Goal: Find specific page/section: Find specific page/section

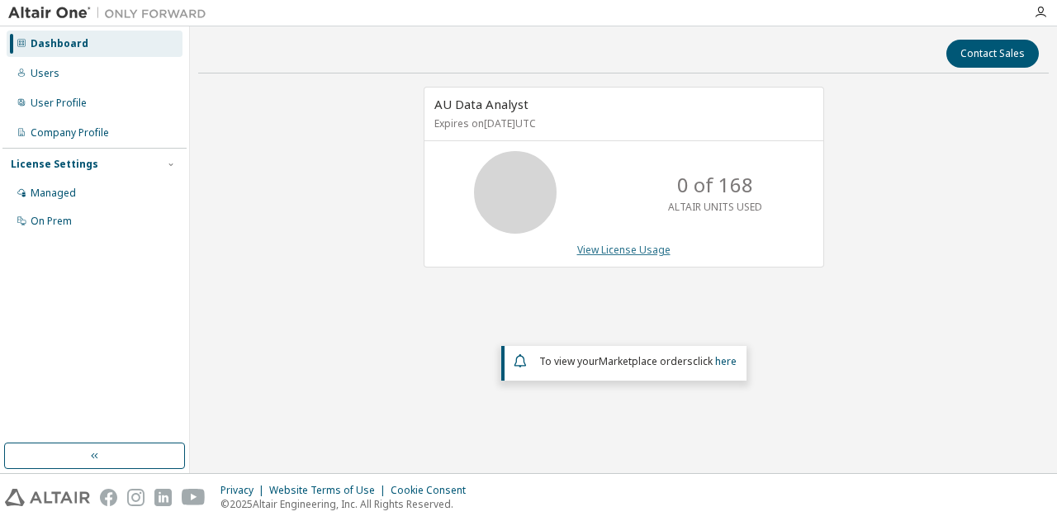
click at [603, 251] on link "View License Usage" at bounding box center [623, 250] width 93 height 14
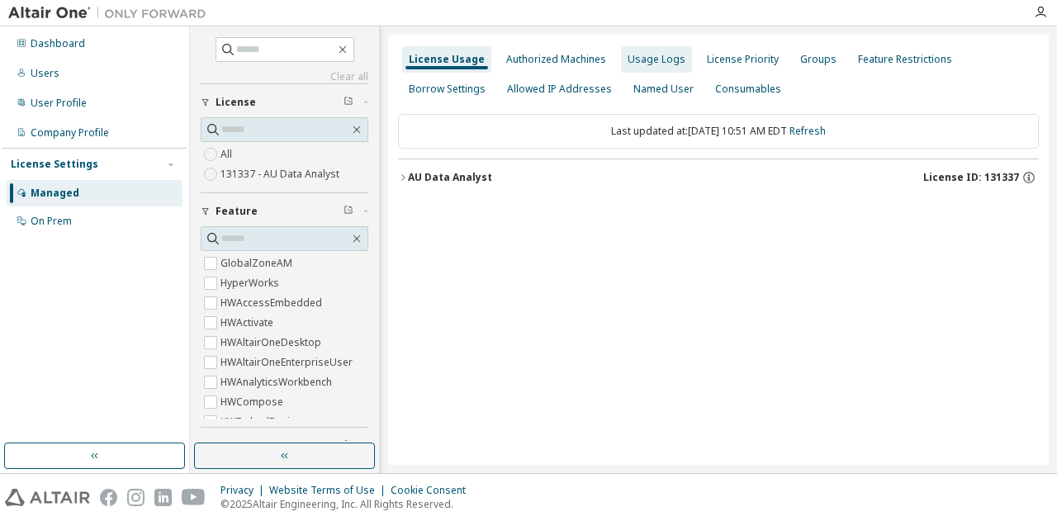
click at [628, 57] on div "Usage Logs" at bounding box center [657, 59] width 58 height 13
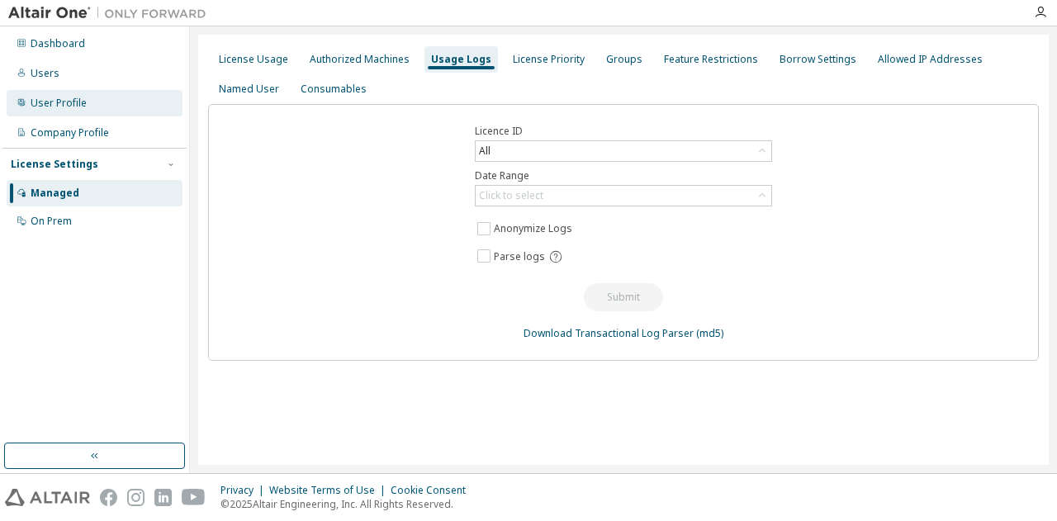
click at [45, 106] on div "User Profile" at bounding box center [59, 103] width 56 height 13
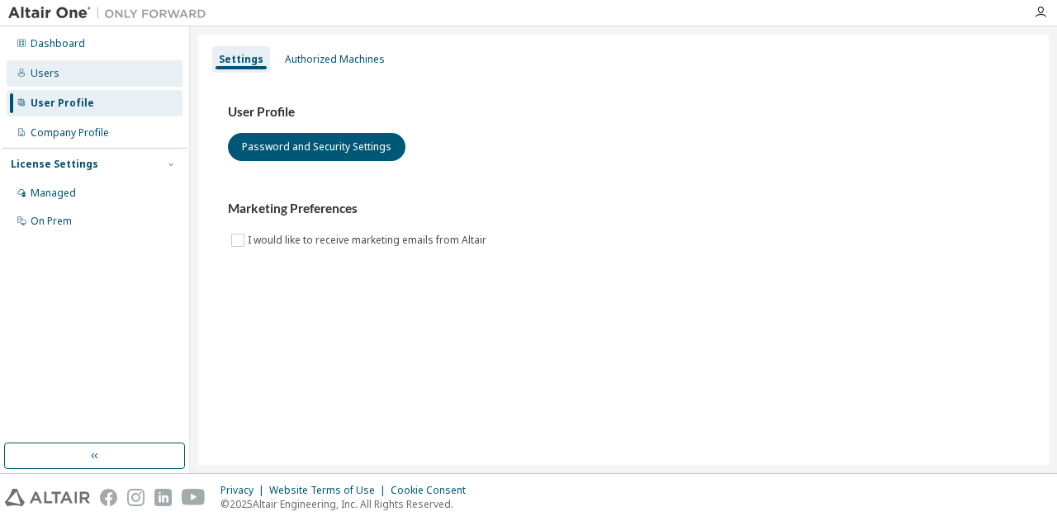
click at [59, 77] on div "Users" at bounding box center [95, 73] width 176 height 26
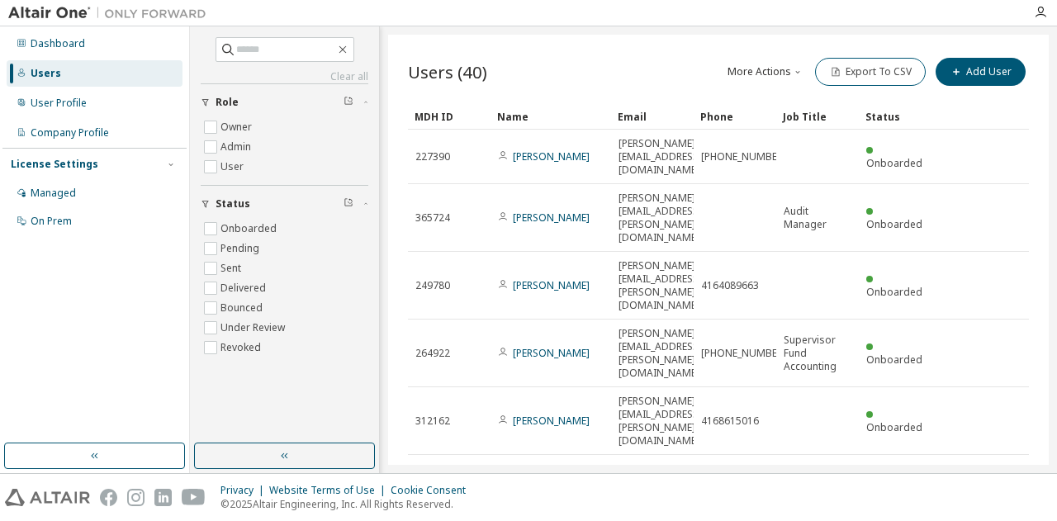
click at [50, 72] on div "Users" at bounding box center [46, 73] width 31 height 13
click at [253, 57] on span at bounding box center [285, 49] width 139 height 25
click at [246, 53] on input "text" at bounding box center [285, 49] width 99 height 17
type input "*****"
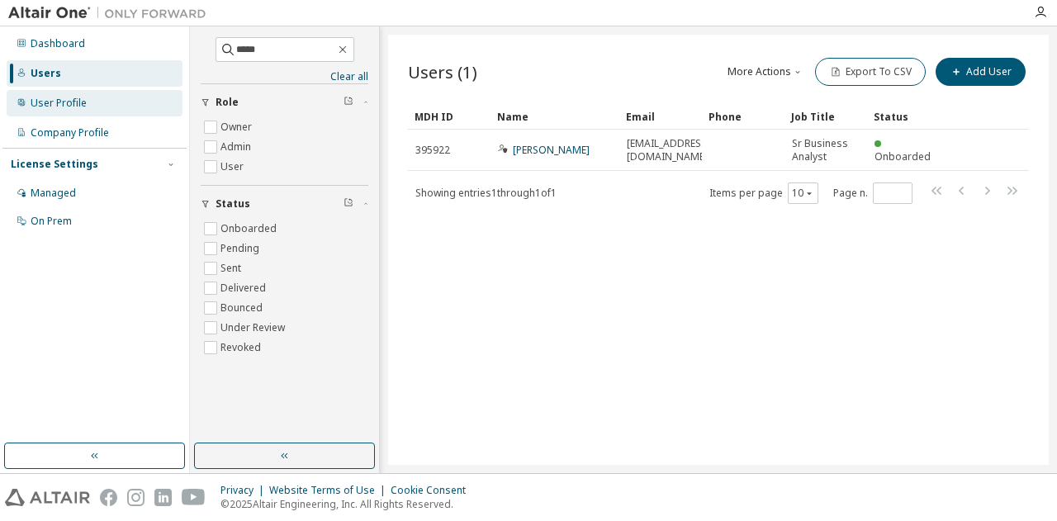
click at [58, 97] on div "User Profile" at bounding box center [59, 103] width 56 height 13
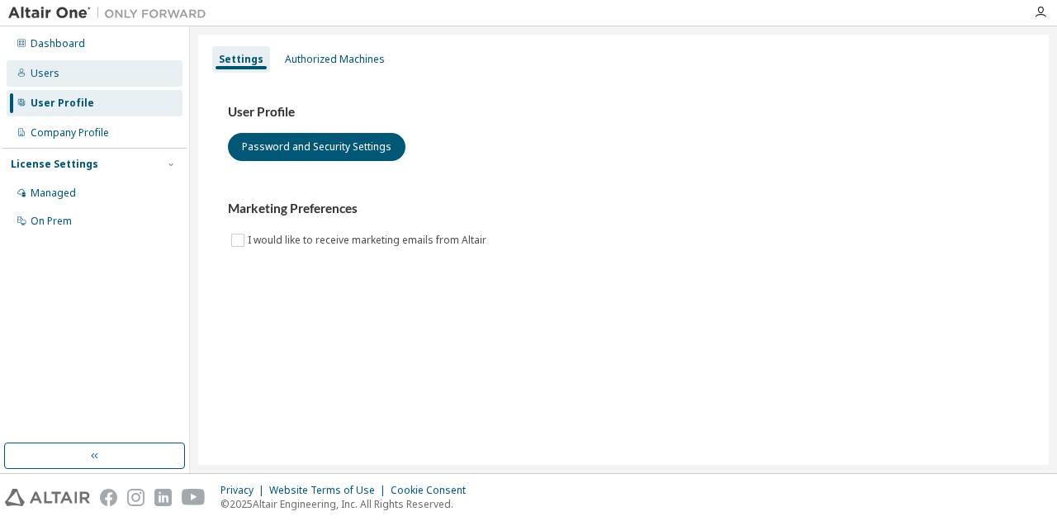
click at [43, 75] on div "Users" at bounding box center [45, 73] width 29 height 13
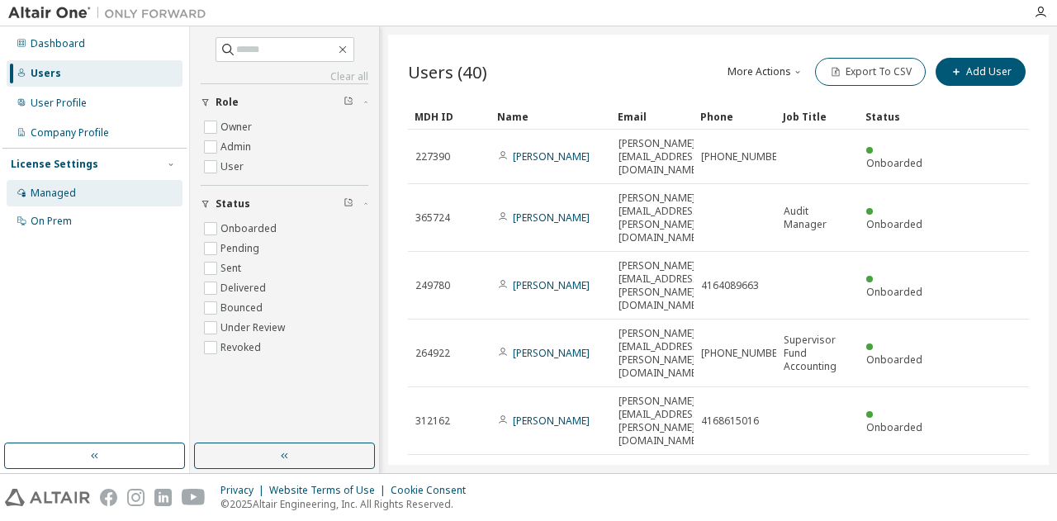
click at [67, 193] on div "Managed" at bounding box center [53, 193] width 45 height 13
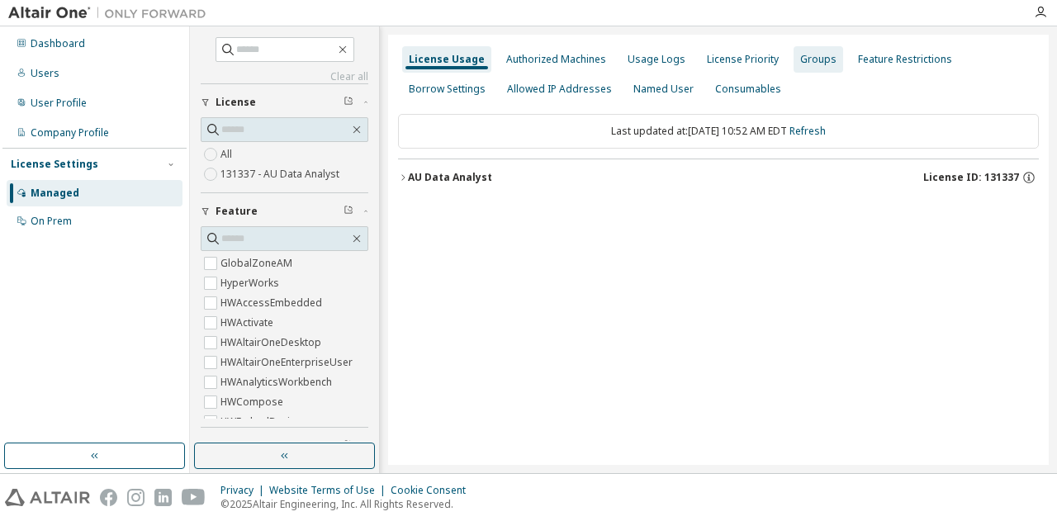
click at [816, 64] on div "Groups" at bounding box center [818, 59] width 36 height 13
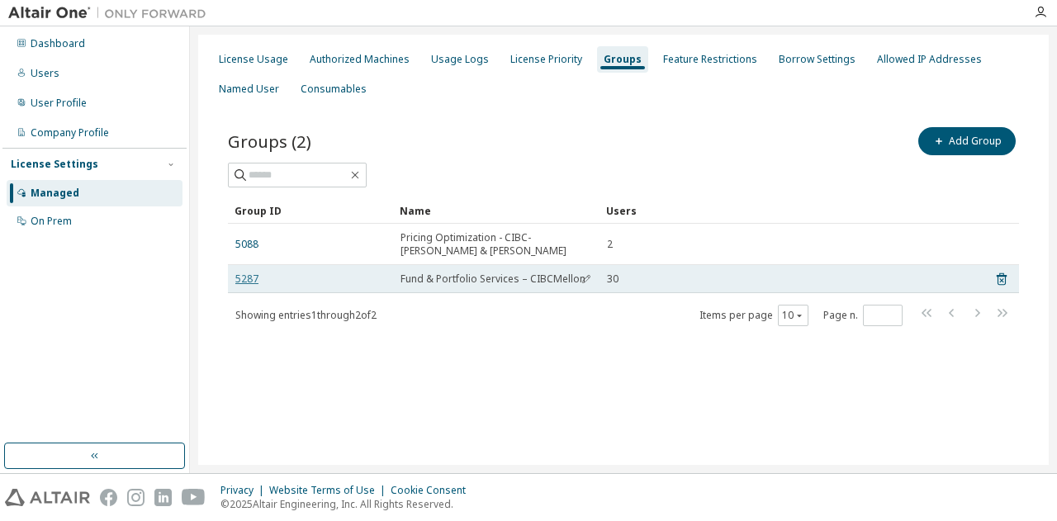
click at [235, 282] on link "5287" at bounding box center [246, 279] width 23 height 13
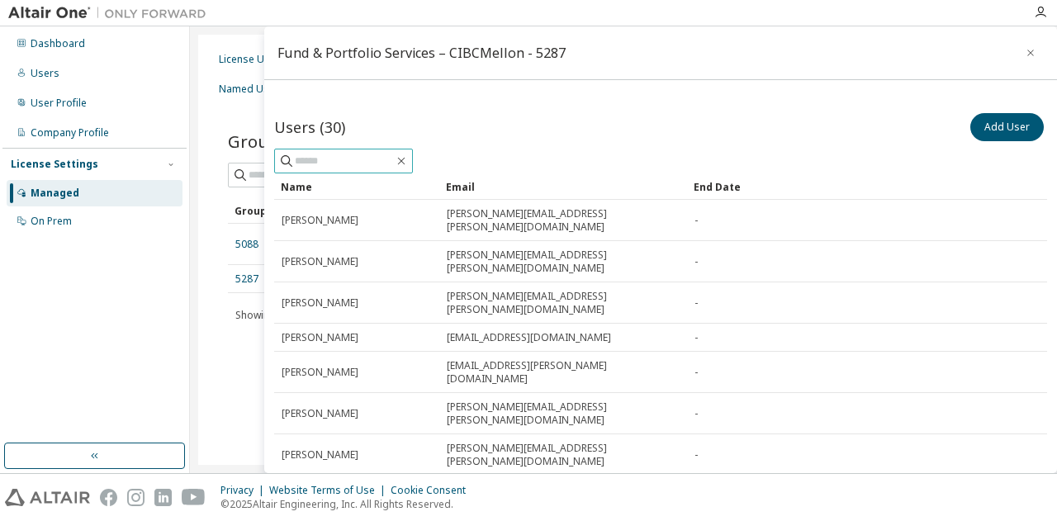
click at [329, 161] on input "text" at bounding box center [344, 161] width 99 height 17
type input "*****"
